Goal: Information Seeking & Learning: Find specific fact

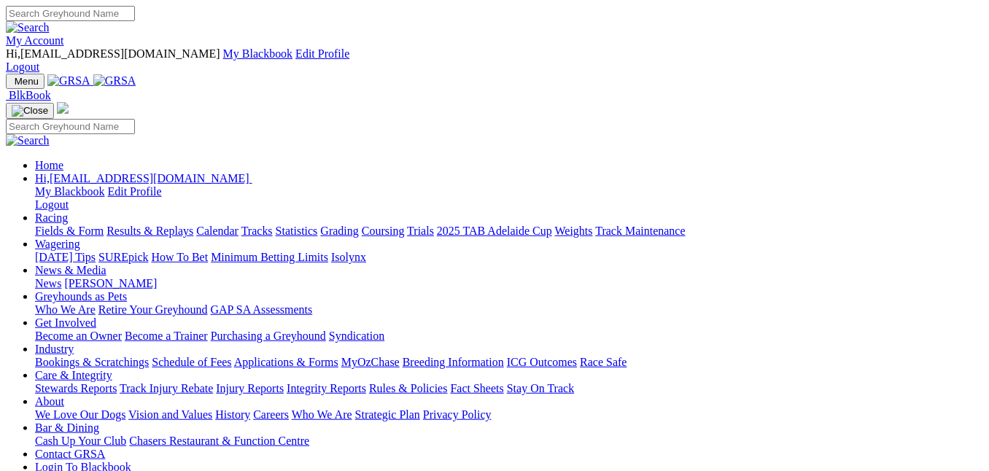
click at [68, 212] on link "Racing" at bounding box center [51, 218] width 33 height 12
drag, startPoint x: 0, startPoint y: 0, endPoint x: 241, endPoint y: 57, distance: 247.4
click at [68, 212] on link "Racing" at bounding box center [51, 218] width 33 height 12
click at [193, 225] on link "Results & Replays" at bounding box center [150, 231] width 87 height 12
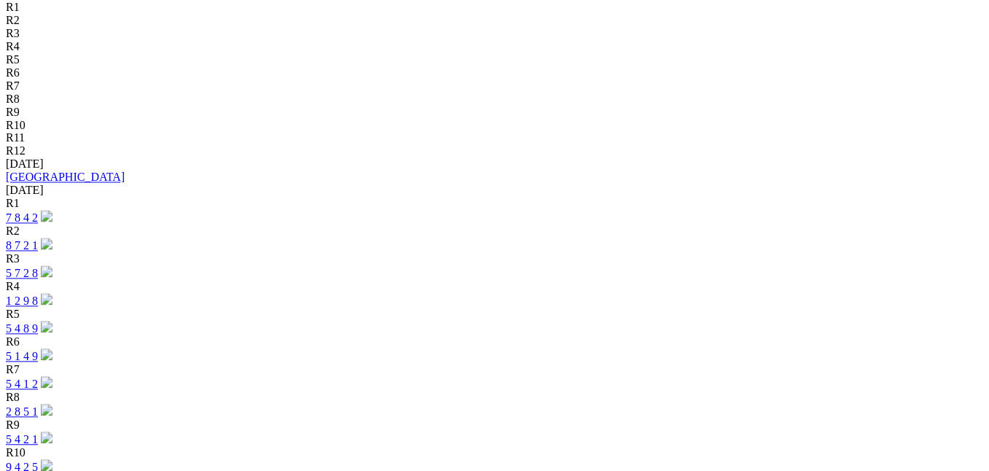
scroll to position [616, 0]
